Goal: Information Seeking & Learning: Check status

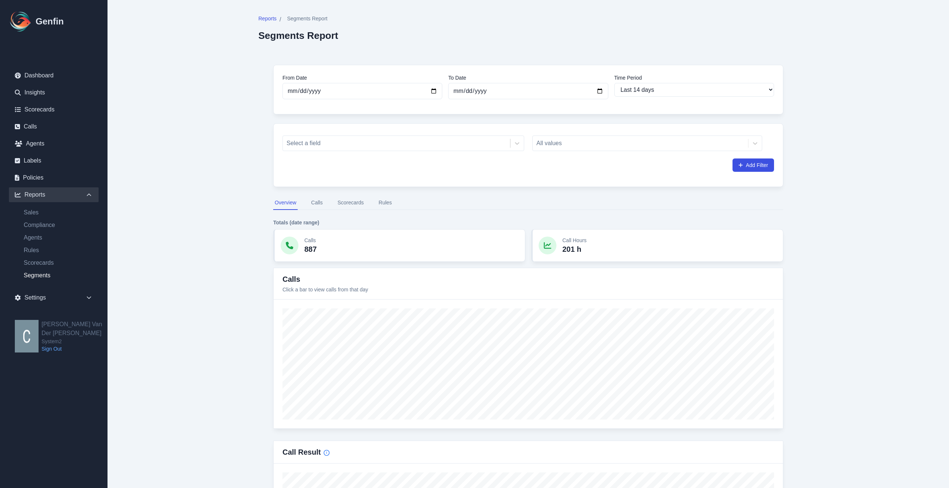
select select "14"
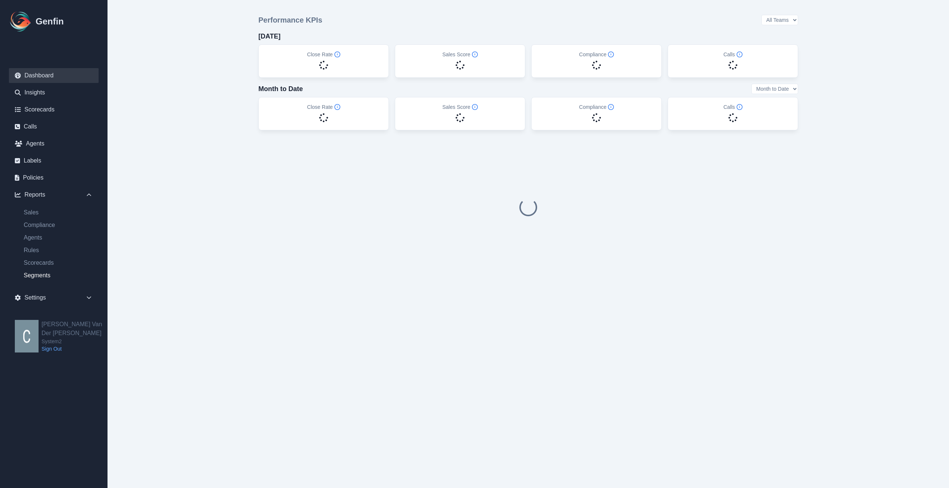
click at [39, 276] on link "Segments" at bounding box center [58, 275] width 81 height 9
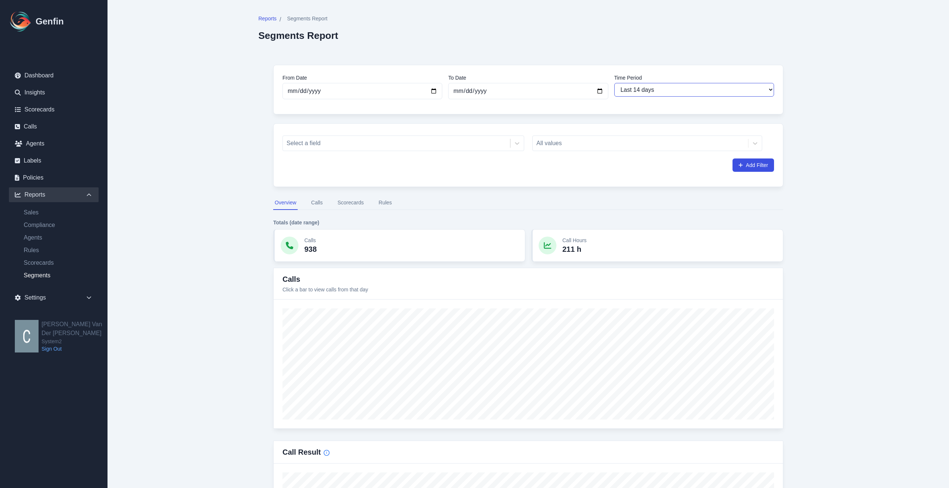
click at [704, 94] on select "Last 7 days Last 14 days Last 30 days Last 90 days Last 180 days Last 365 days …" at bounding box center [694, 90] width 160 height 14
select select "30"
click at [614, 83] on select "Last 7 days Last 14 days Last 30 days Last 90 days Last 180 days Last 365 days …" at bounding box center [694, 90] width 160 height 14
type input "2025-09-10"
click at [361, 143] on div at bounding box center [396, 143] width 220 height 10
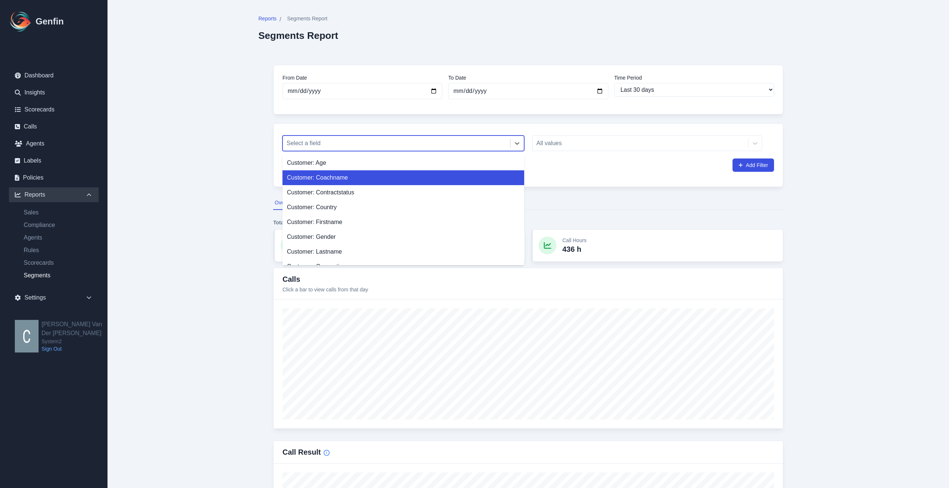
click at [349, 180] on div "Customer: Coachname" at bounding box center [403, 177] width 242 height 15
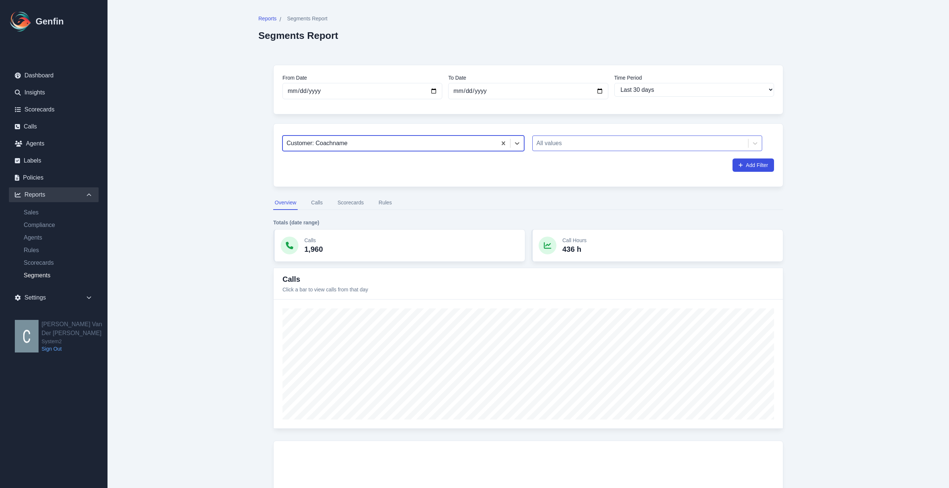
click at [566, 144] on div at bounding box center [640, 143] width 208 height 10
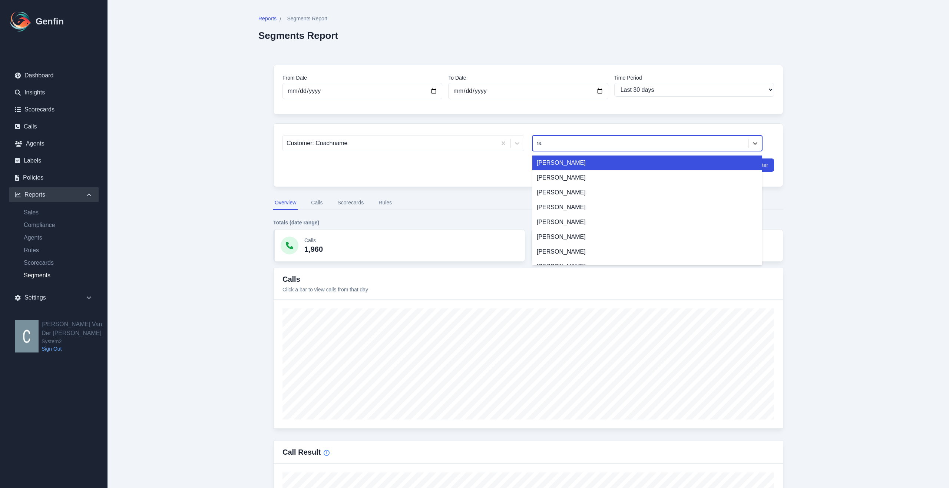
type input "rah"
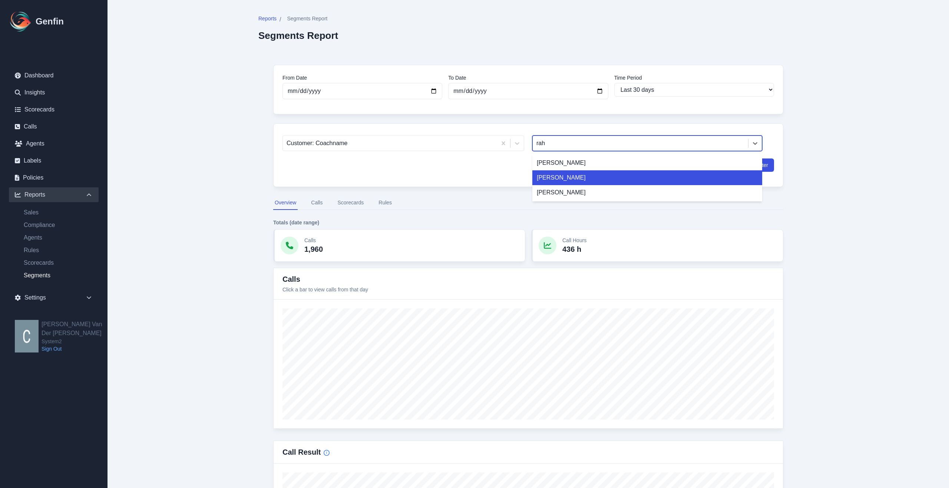
click at [551, 179] on div "Rahja" at bounding box center [647, 177] width 230 height 15
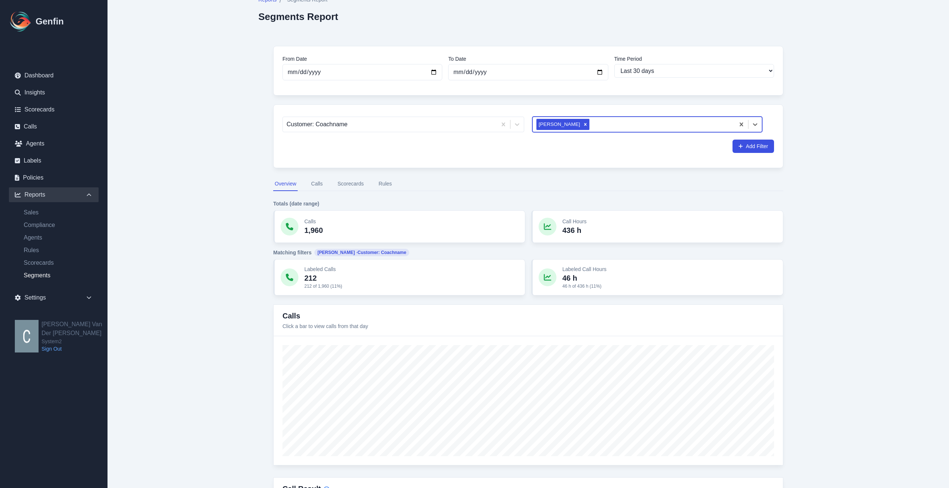
scroll to position [27, 0]
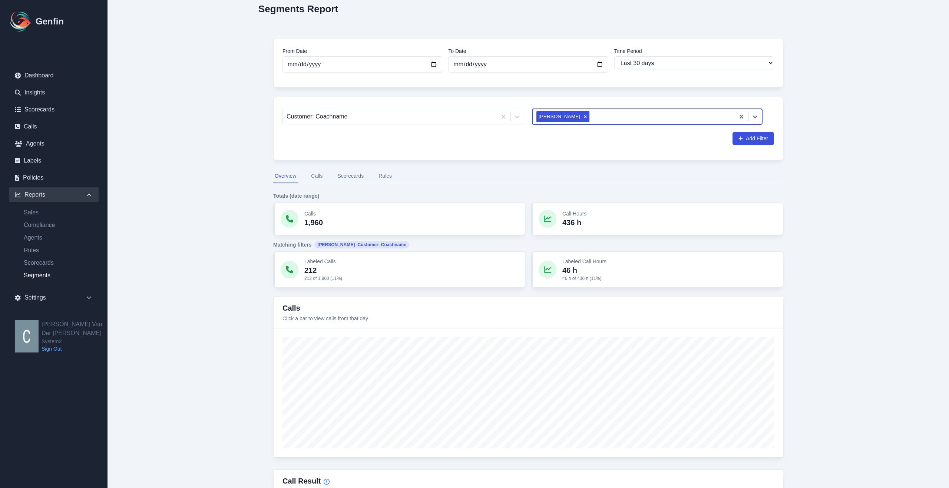
click at [387, 176] on button "Rules" at bounding box center [385, 176] width 16 height 14
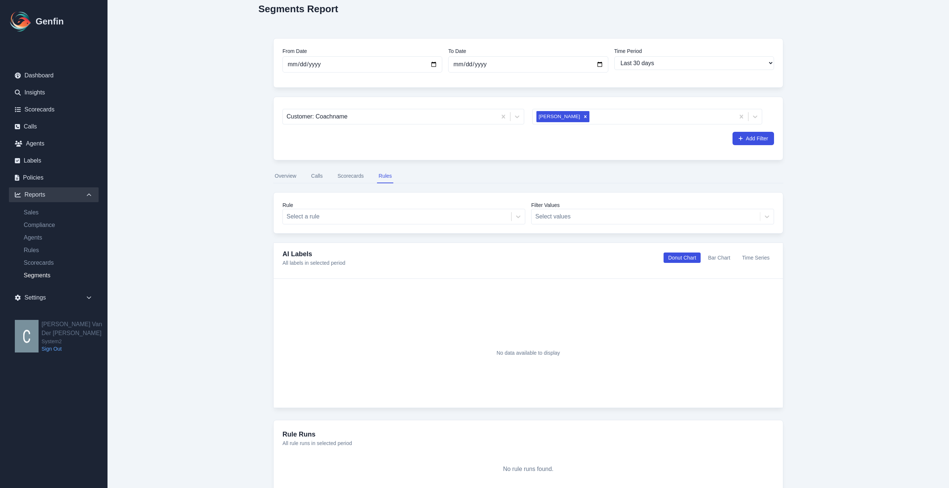
click at [343, 174] on button "Scorecards" at bounding box center [350, 176] width 29 height 14
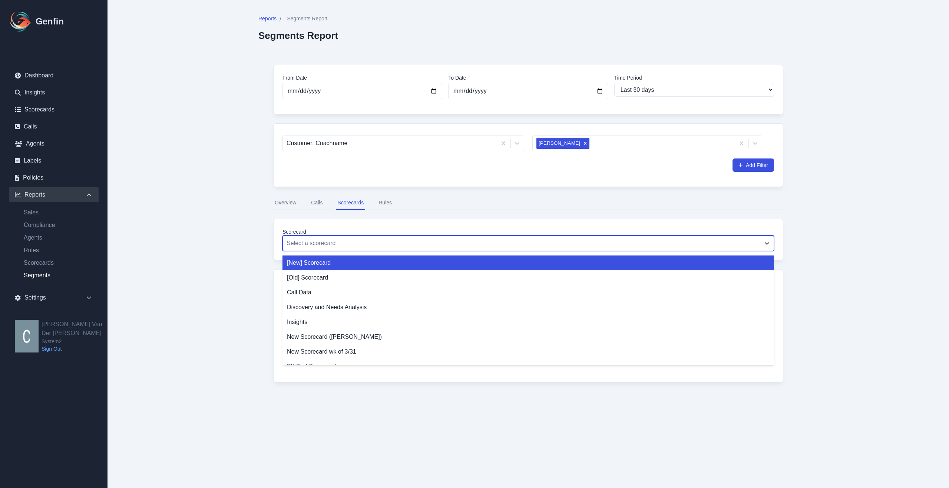
click at [379, 248] on div at bounding box center [520, 243] width 469 height 10
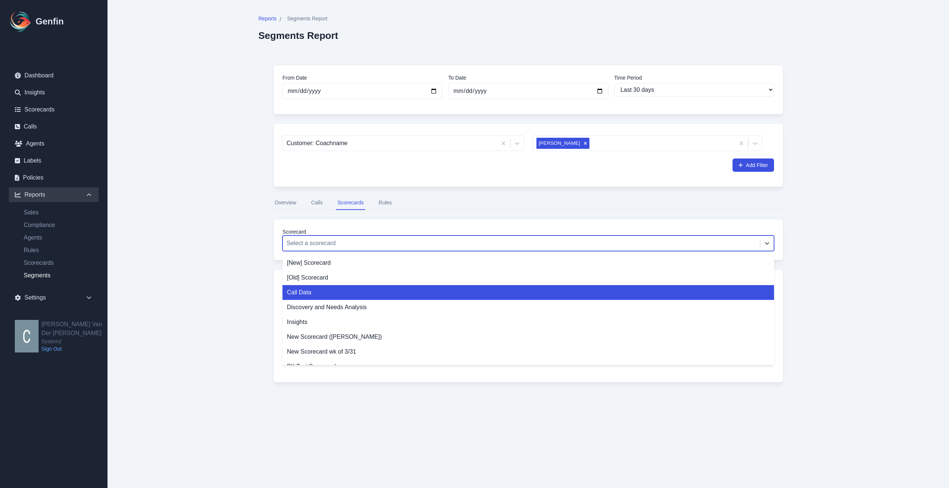
click at [301, 293] on div "Call Data" at bounding box center [527, 292] width 491 height 15
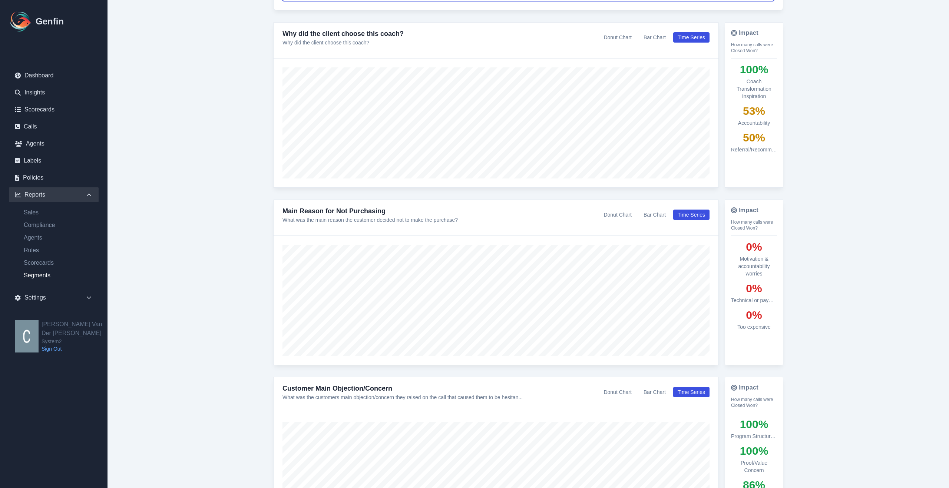
scroll to position [251, 0]
click at [621, 213] on button "Donut Chart" at bounding box center [617, 214] width 37 height 10
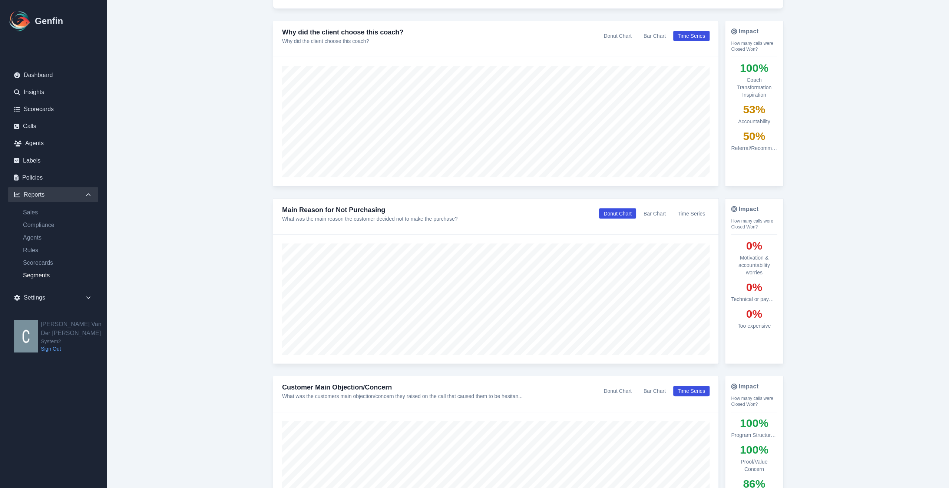
scroll to position [251, 0]
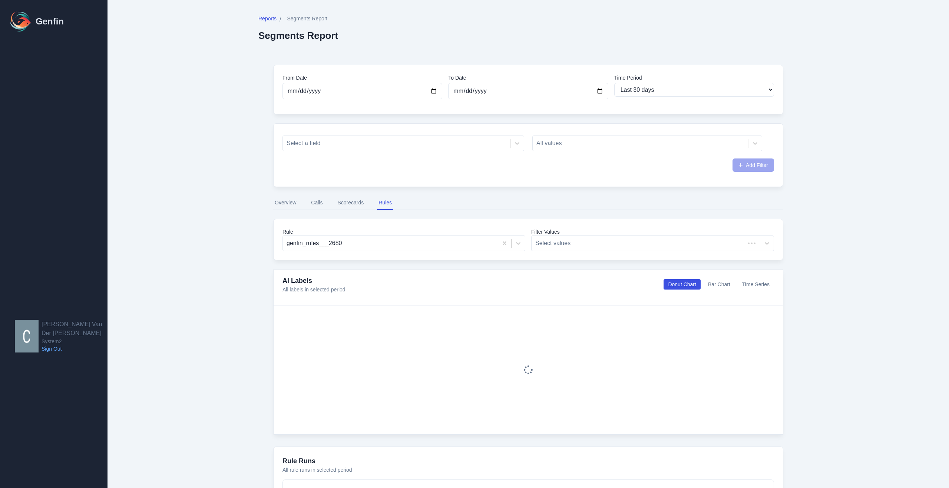
select select "30"
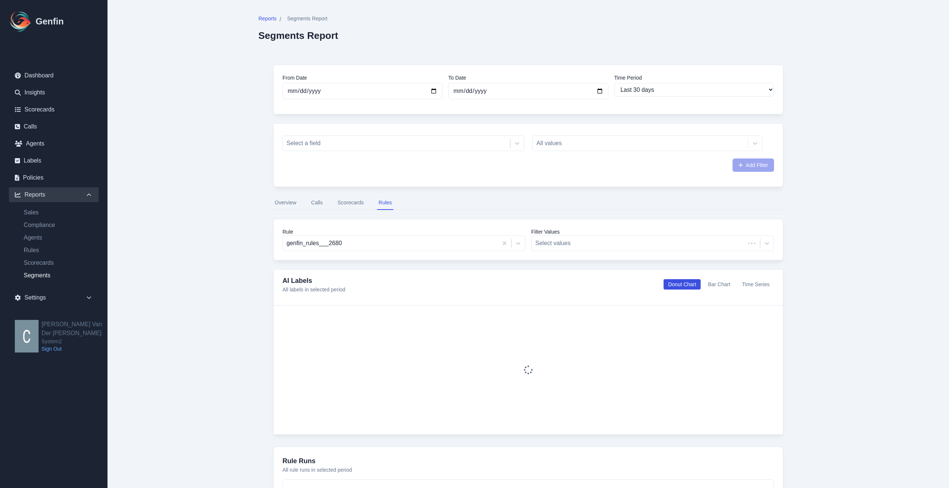
click at [345, 203] on button "Scorecards" at bounding box center [350, 203] width 29 height 14
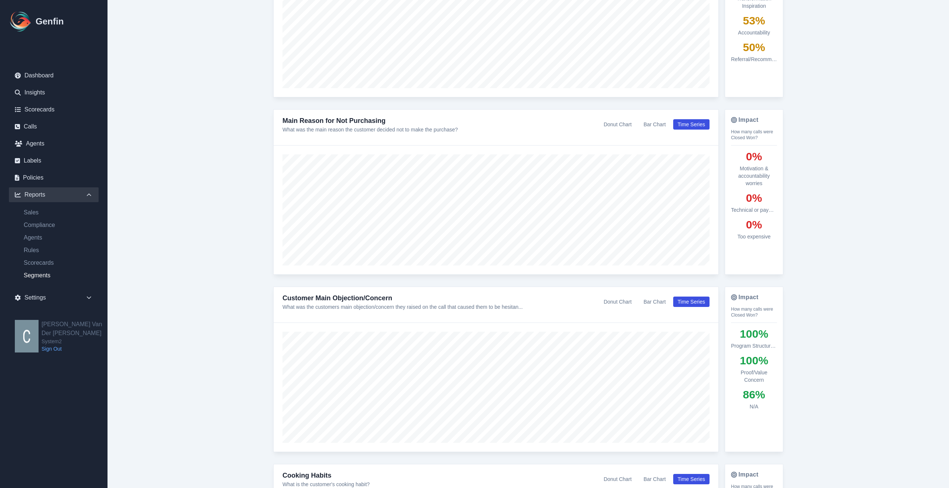
scroll to position [341, 0]
